Goal: Check status: Check status

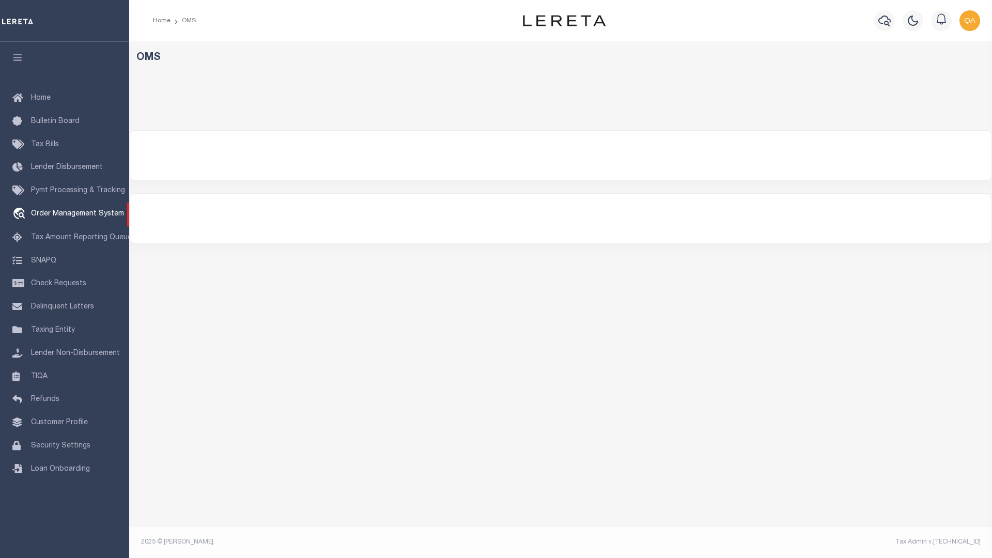
select select "200"
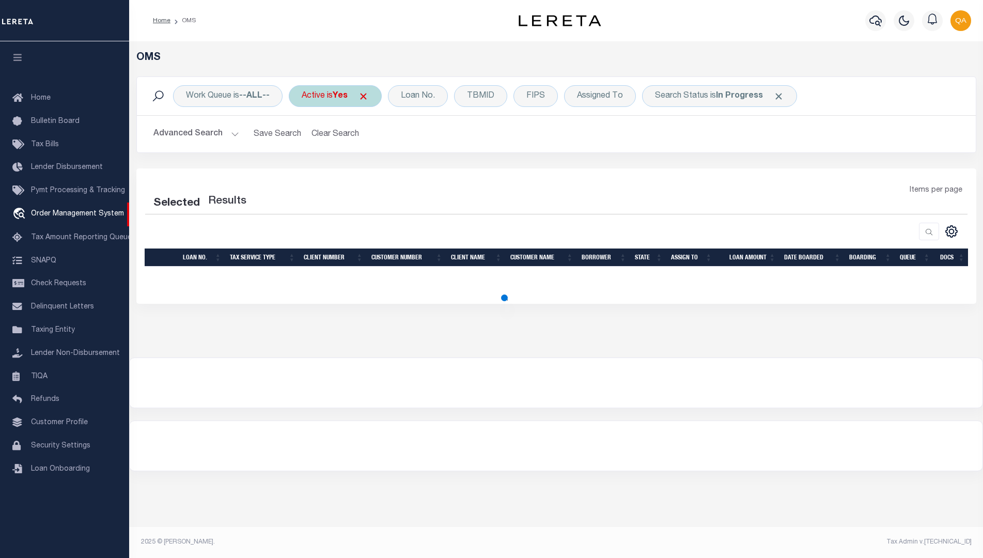
click at [367, 96] on span at bounding box center [363, 96] width 11 height 11
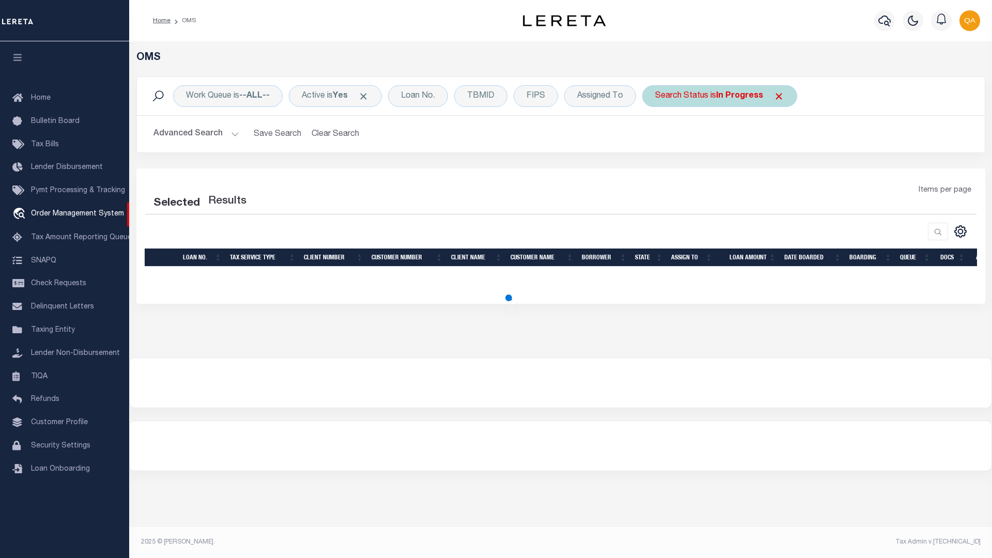
click at [773, 96] on span at bounding box center [778, 96] width 11 height 11
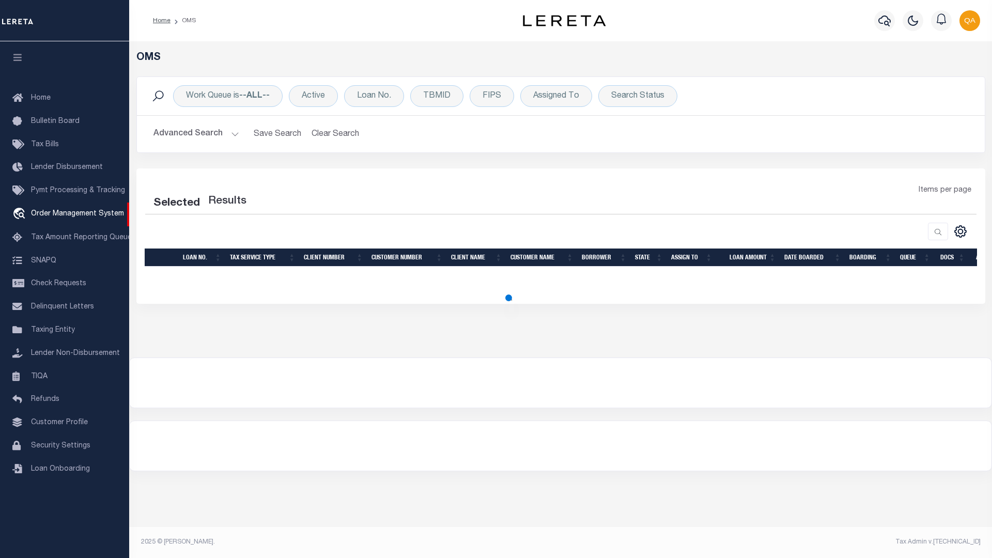
select select "200"
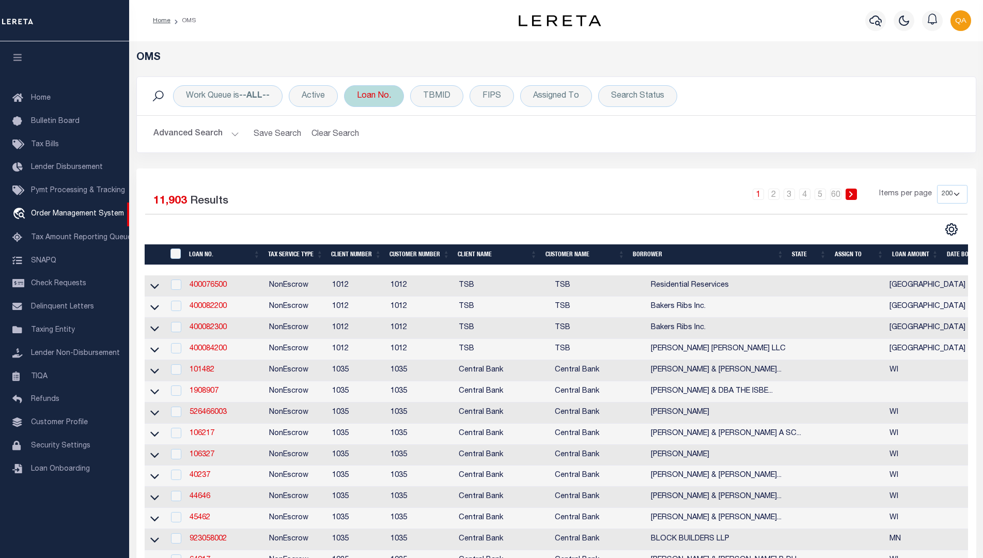
click at [374, 96] on div "Loan No." at bounding box center [374, 96] width 60 height 22
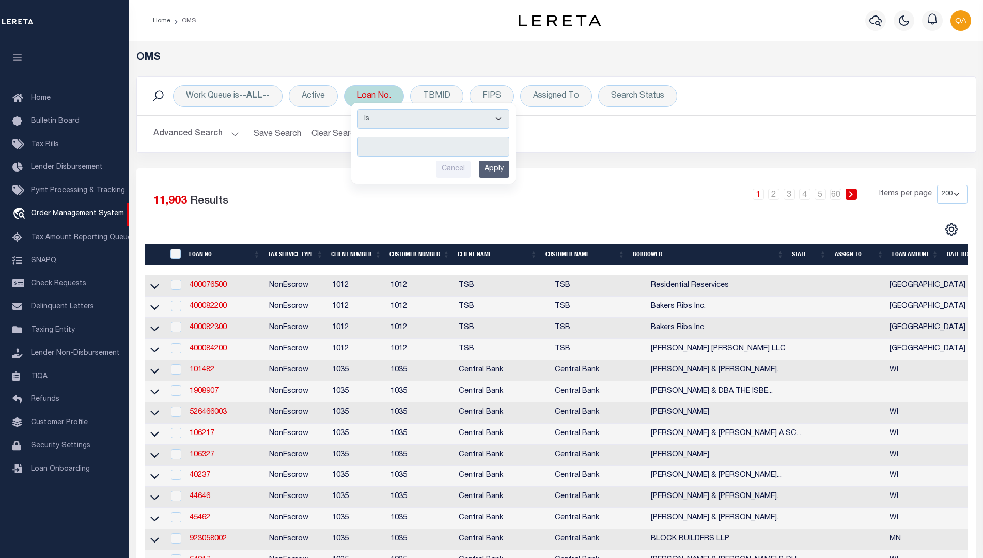
type input "Automation-09-10-25T08:18:52-1"
click at [495, 169] on input "Apply" at bounding box center [494, 169] width 30 height 17
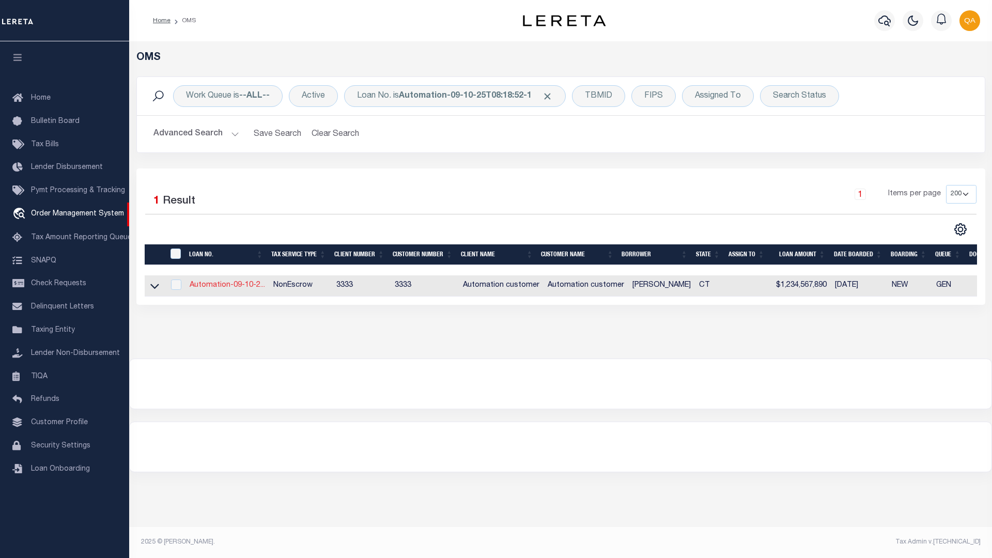
click at [227, 286] on link "Automation-09-10-2..." at bounding box center [227, 285] width 75 height 7
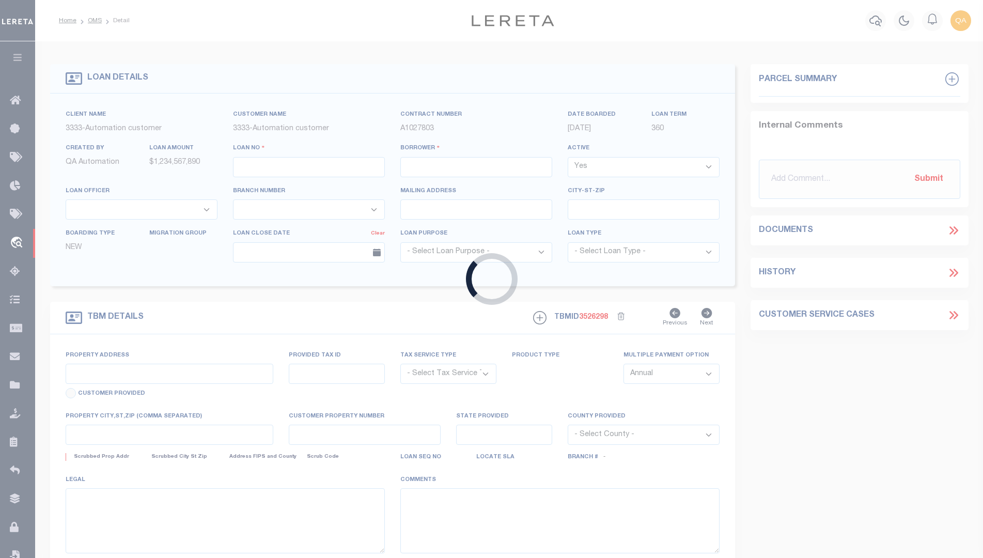
type input "Automation-09-10-25T08:18:52-1"
type input "[PERSON_NAME]"
select select
type input "92 [PERSON_NAME] DR"
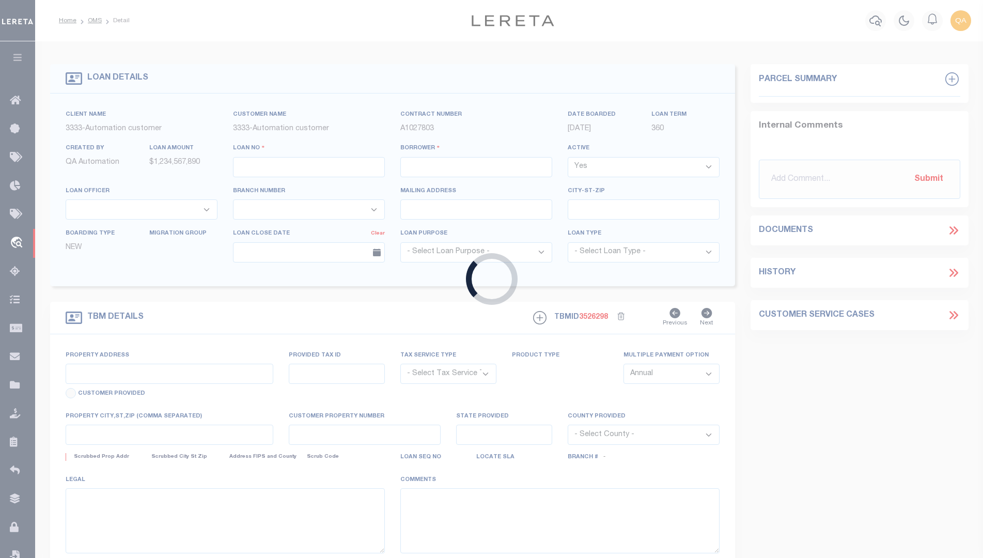
type input "SOUTHPORT CT 06890-1049"
type input "[DATE]"
select select "10"
select select "NonEscrow"
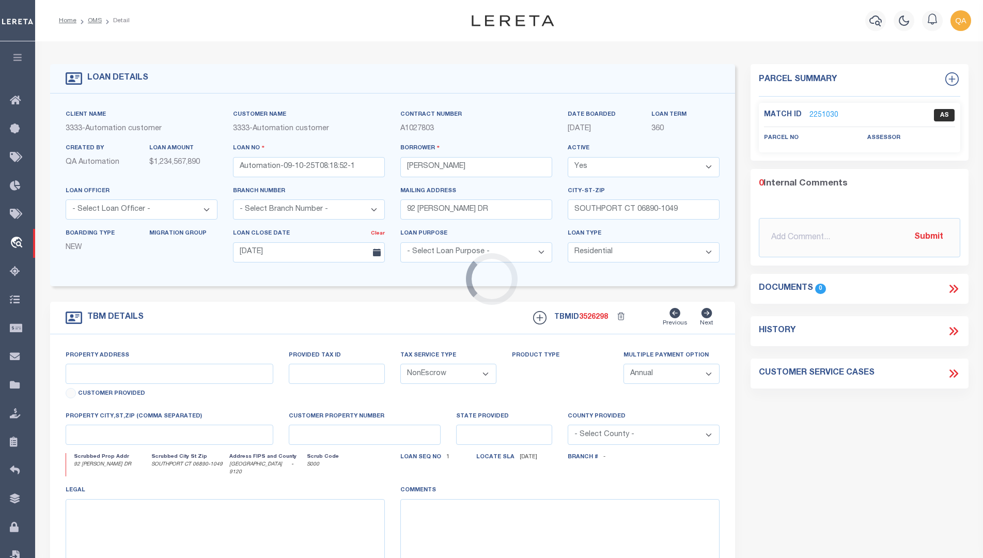
select select "155695"
type input "92 [PERSON_NAME] DR"
select select "2"
type input "SOUTHPORT CT 06890-1049"
type input "CT"
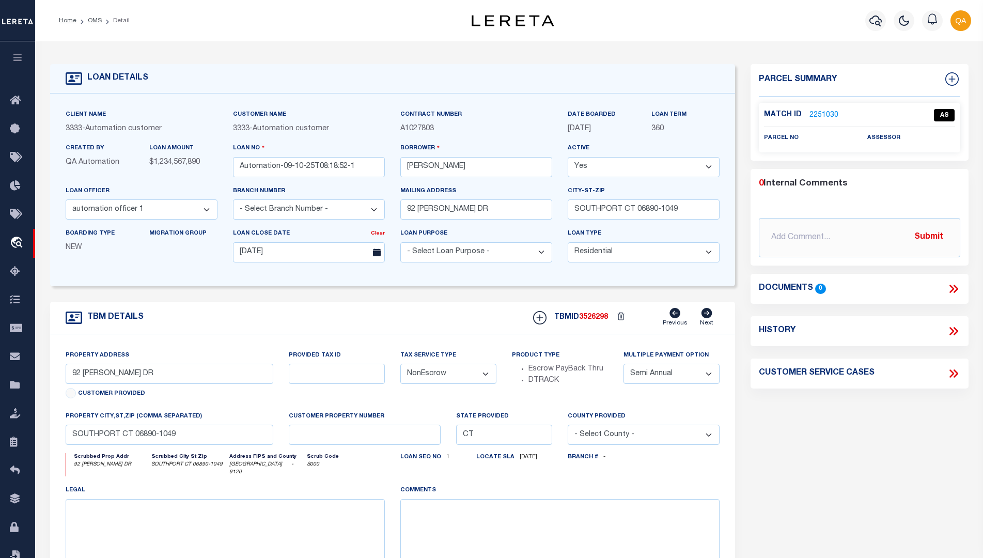
click at [488, 300] on form "LOAN DETAILS Client Name 3333 - Customer Name" at bounding box center [392, 350] width 685 height 572
